Goal: Transaction & Acquisition: Download file/media

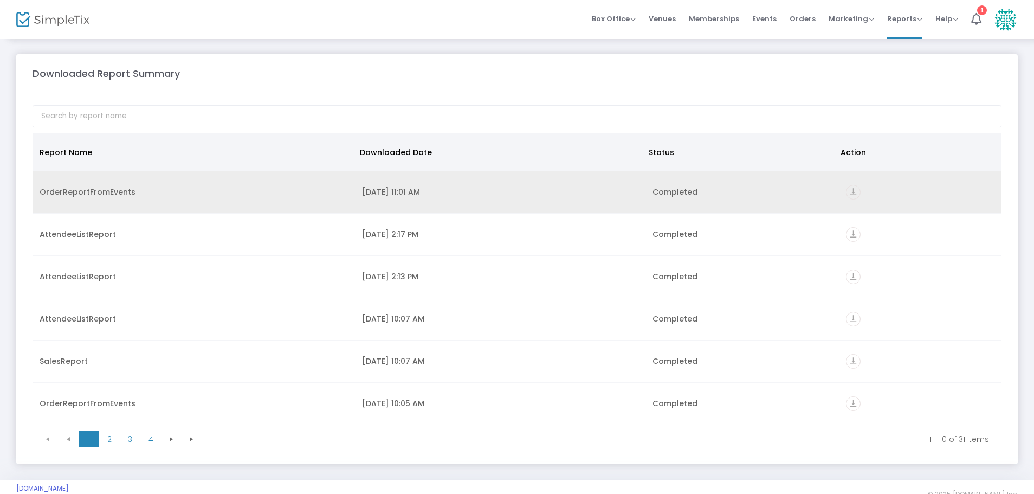
click at [846, 196] on icon "vertical_align_bottom" at bounding box center [853, 192] width 15 height 15
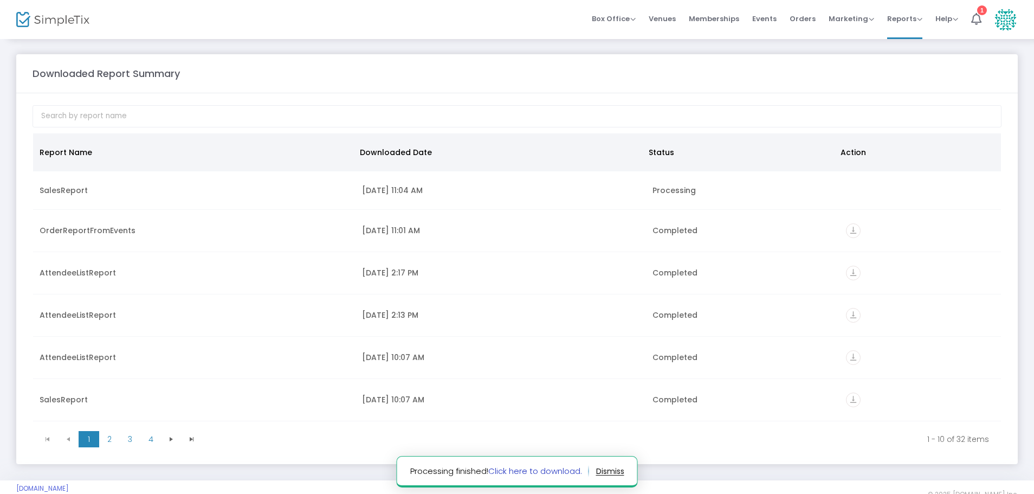
click at [512, 469] on link "Click here to download." at bounding box center [535, 470] width 94 height 11
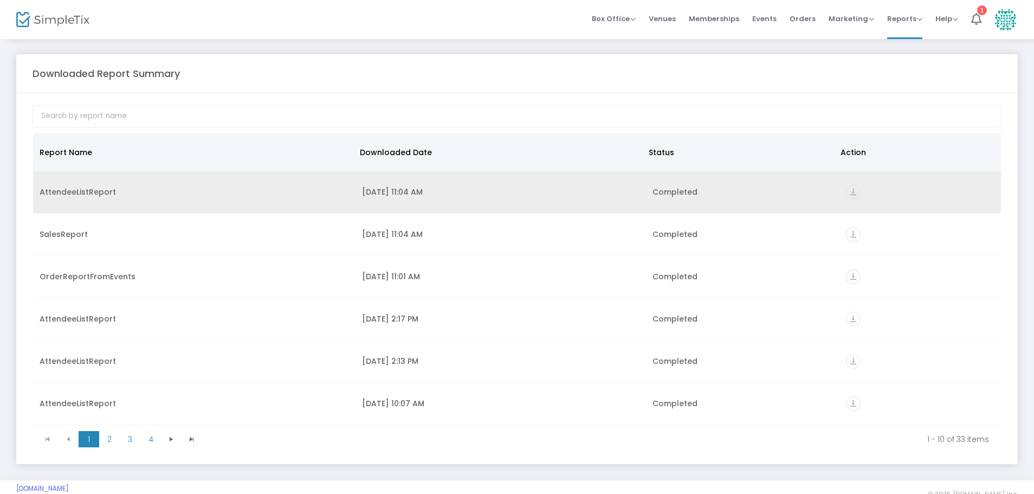
click at [847, 189] on icon "vertical_align_bottom" at bounding box center [853, 192] width 15 height 15
